Goal: Find specific page/section: Find specific page/section

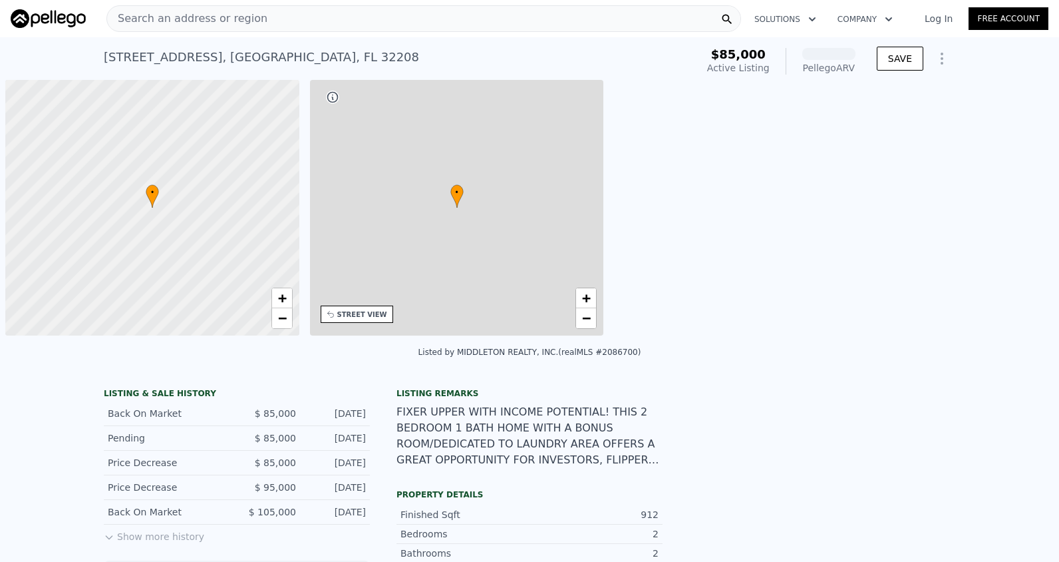
scroll to position [0, 5]
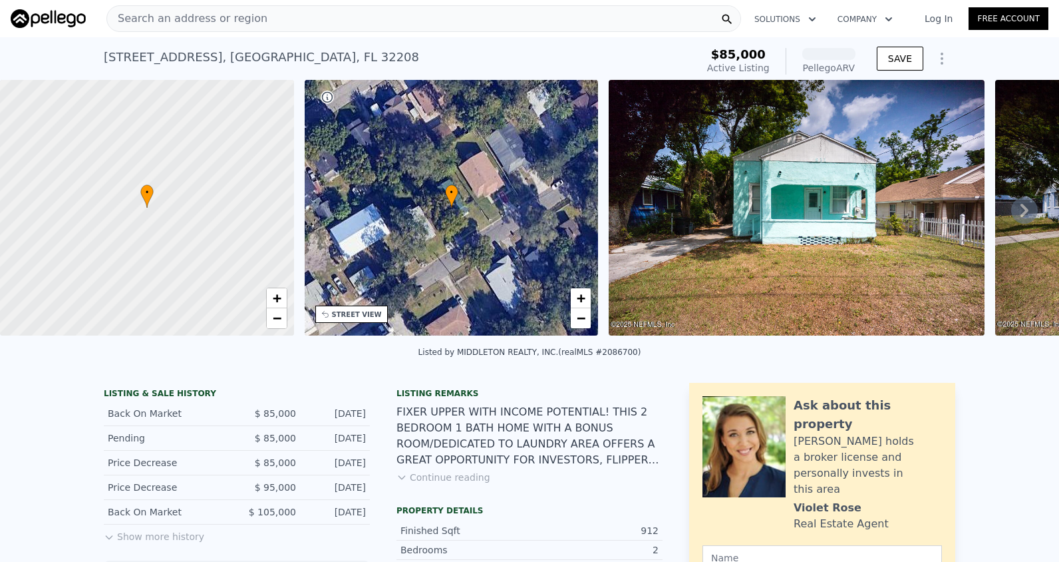
click at [256, 18] on div "Search an address or region" at bounding box center [423, 18] width 635 height 27
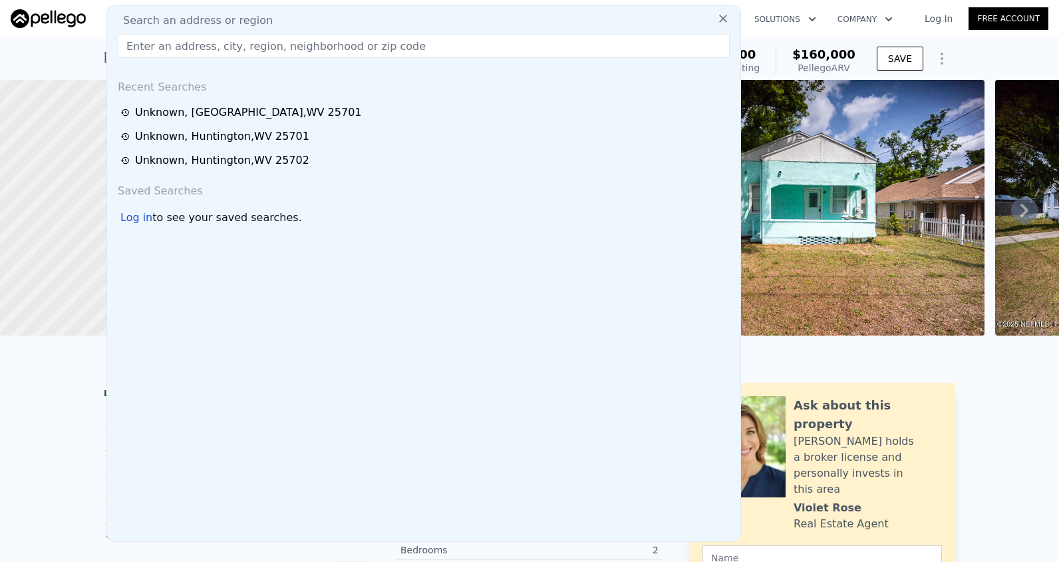
drag, startPoint x: 256, startPoint y: 20, endPoint x: 244, endPoint y: 41, distance: 23.5
click at [244, 41] on input "text" at bounding box center [424, 46] width 612 height 24
paste input "280 S Walnut St, Huntington, WV 25705"
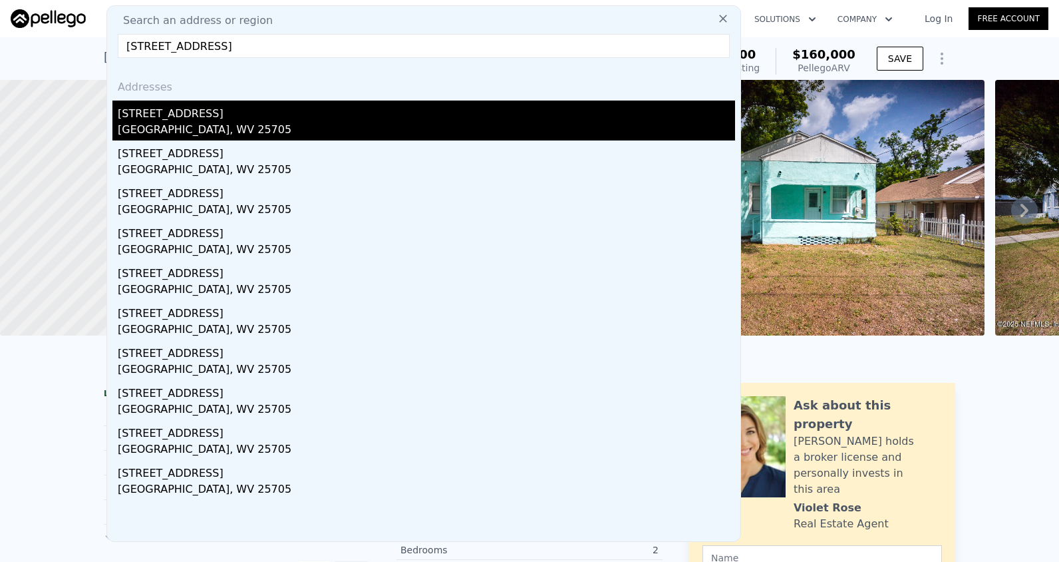
type input "280 S Walnut St, Huntington, WV 25705"
click at [203, 124] on div "Huntington, WV 25705" at bounding box center [427, 131] width 618 height 19
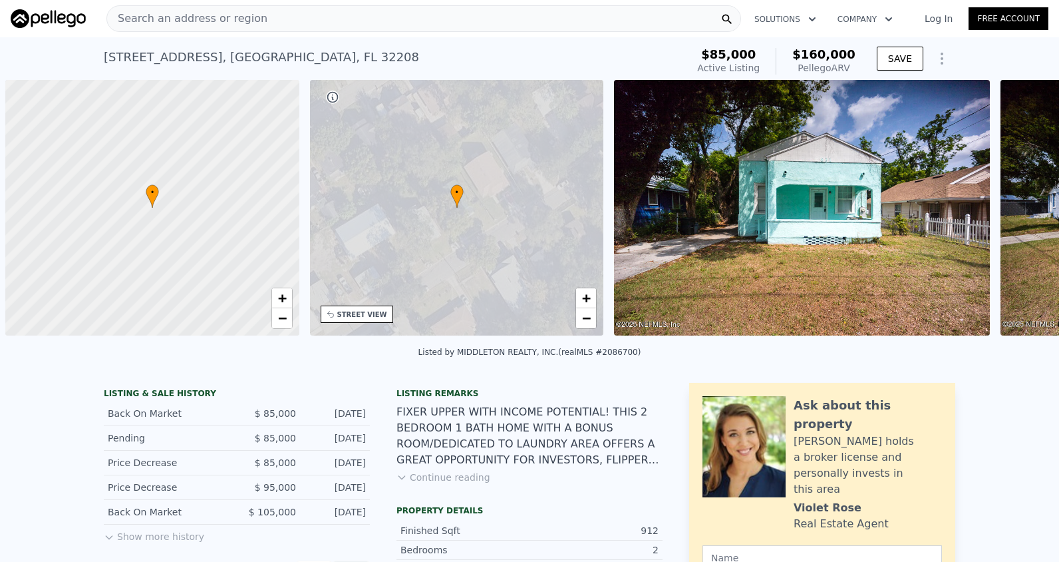
scroll to position [0, 5]
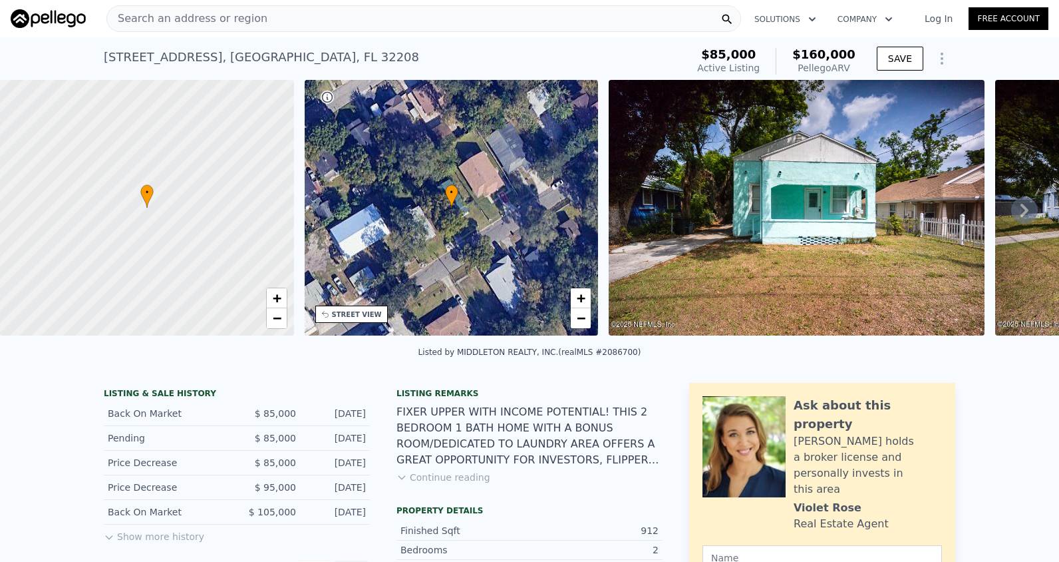
click at [227, 19] on span "Search an address or region" at bounding box center [187, 19] width 160 height 16
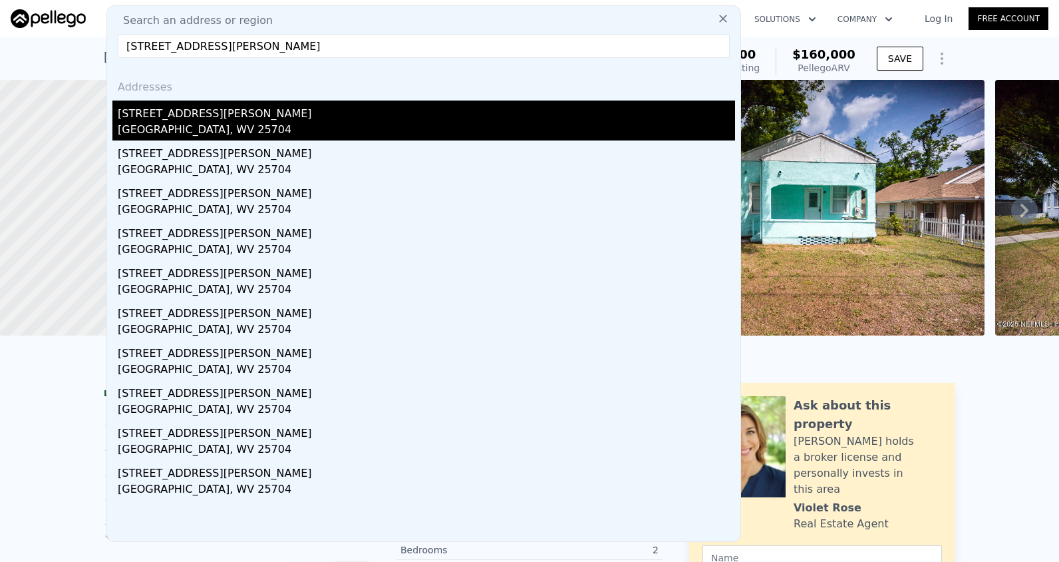
type input "[STREET_ADDRESS][PERSON_NAME]"
click at [167, 122] on div "[GEOGRAPHIC_DATA], WV 25704" at bounding box center [427, 131] width 618 height 19
